Goal: Information Seeking & Learning: Learn about a topic

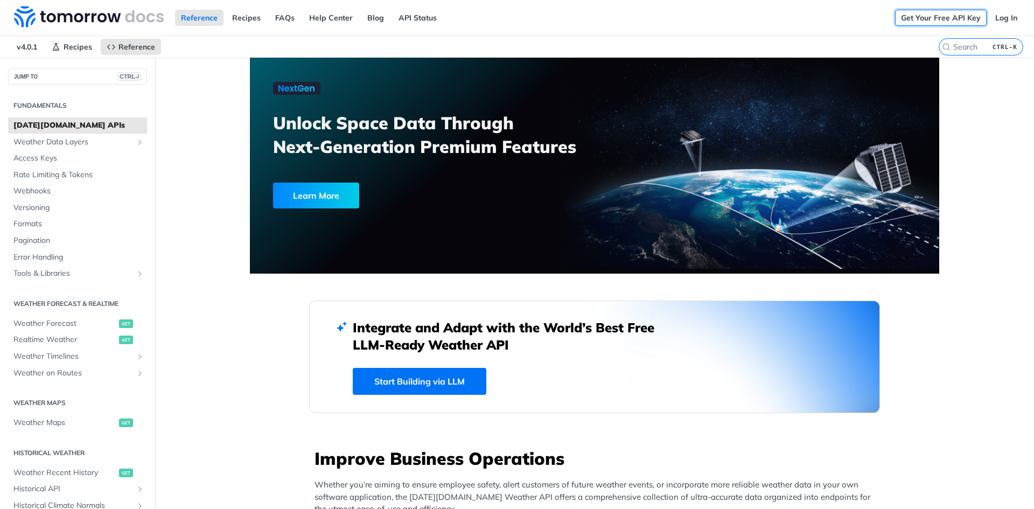
click at [932, 24] on link "Get Your Free API Key" at bounding box center [941, 18] width 92 height 16
drag, startPoint x: 0, startPoint y: 0, endPoint x: 83, endPoint y: 314, distance: 324.8
click at [73, 324] on span "Weather Forecast" at bounding box center [64, 323] width 103 height 11
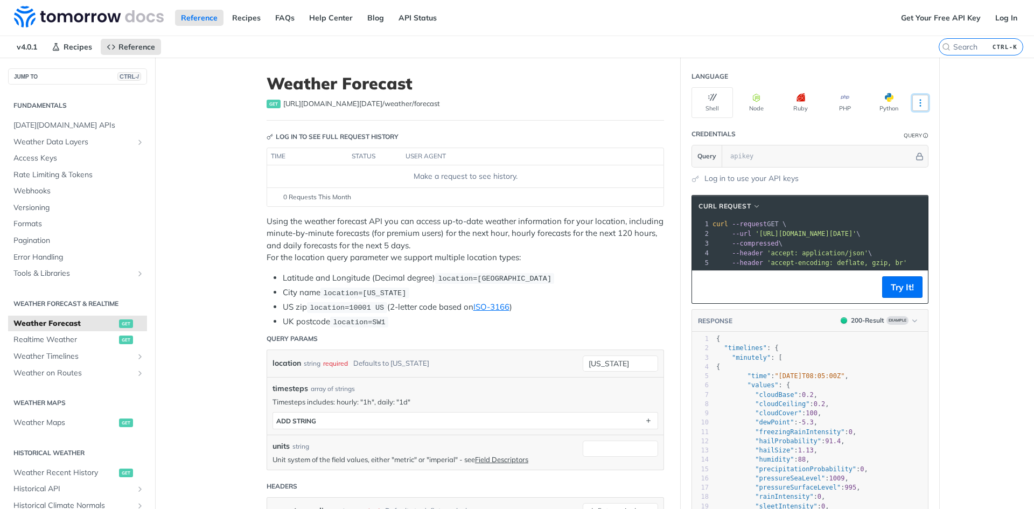
click at [917, 104] on icon "More ellipsis" at bounding box center [921, 103] width 10 height 10
